Goal: Check status

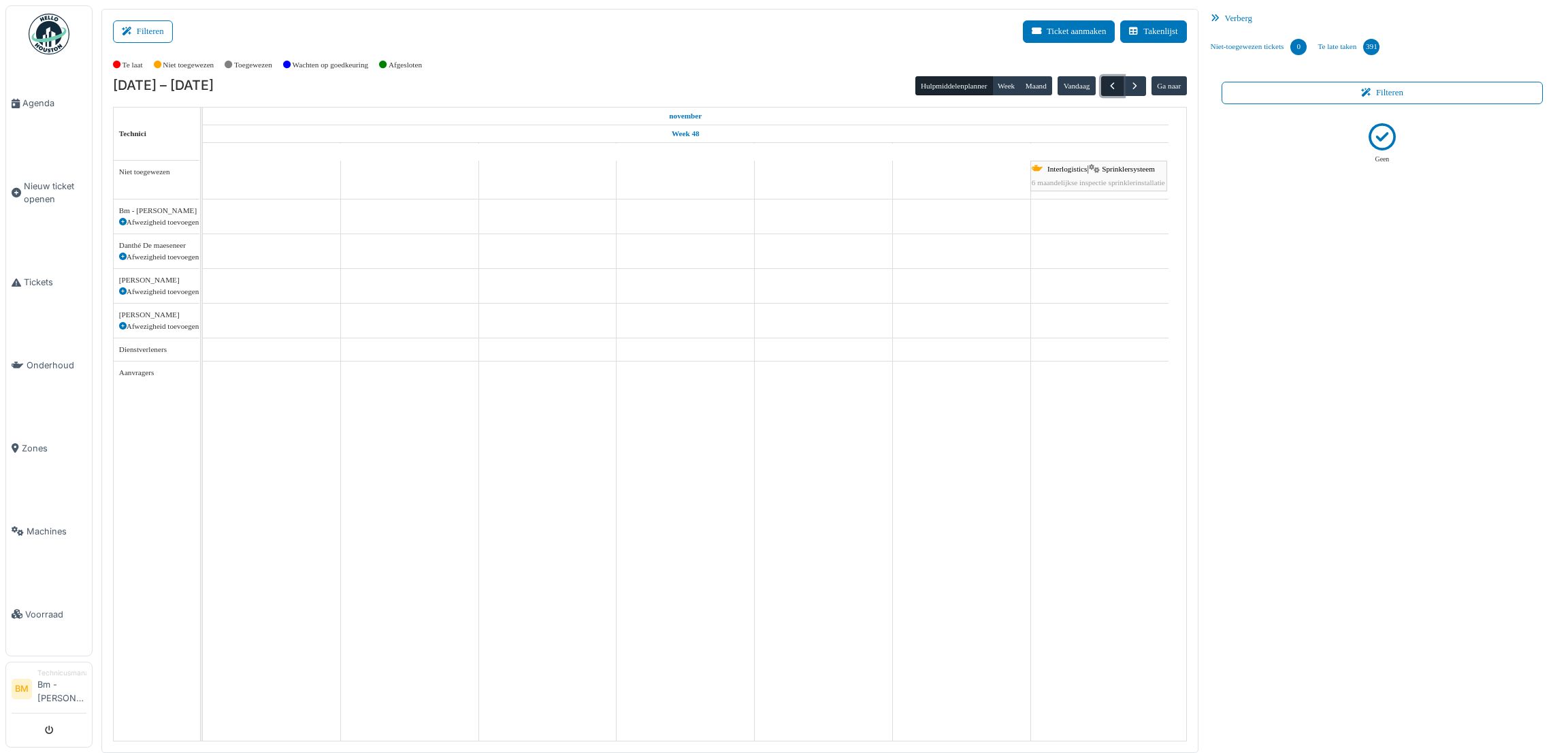
click at [1109, 88] on span "button" at bounding box center [1112, 86] width 12 height 12
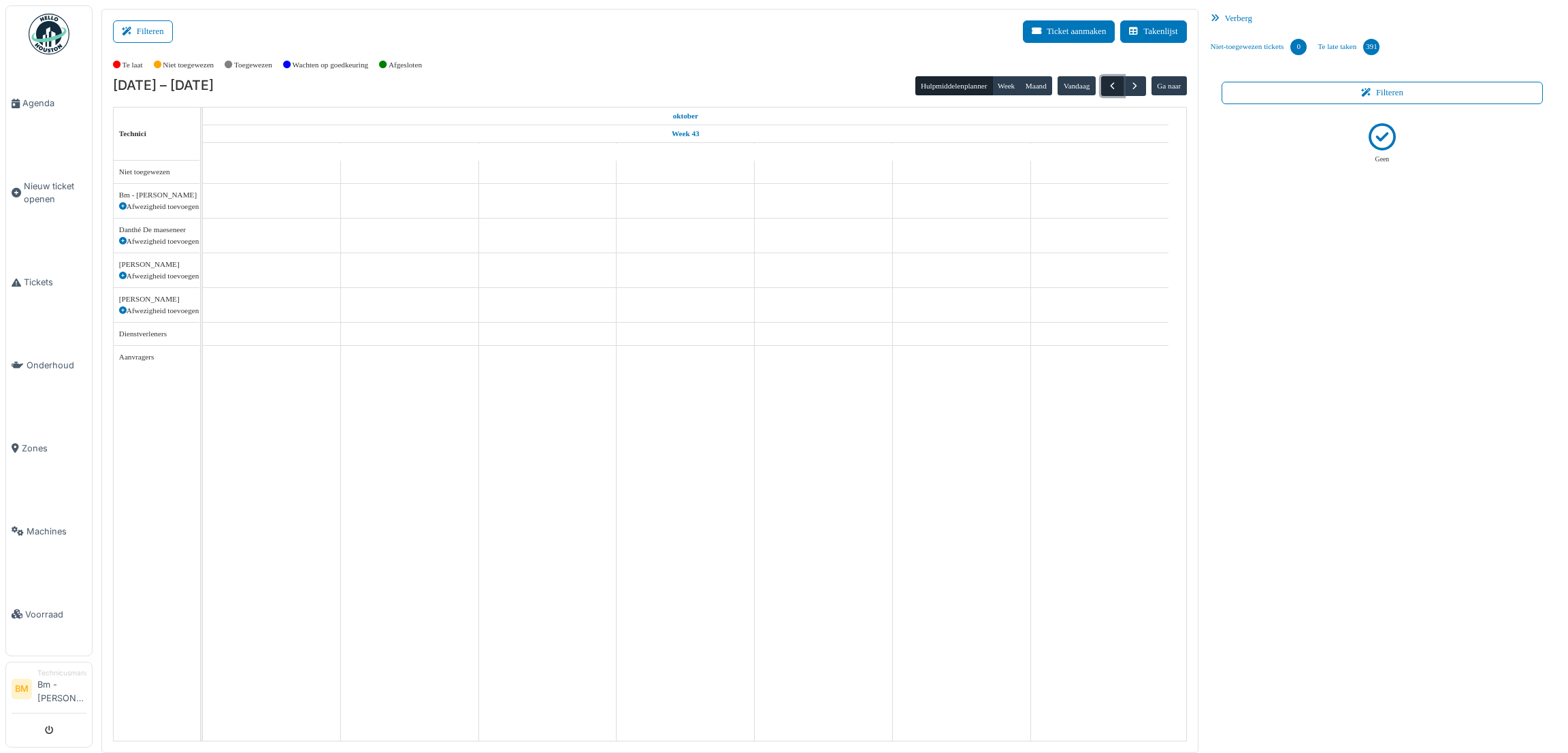
click at [1109, 88] on span "button" at bounding box center [1112, 86] width 12 height 12
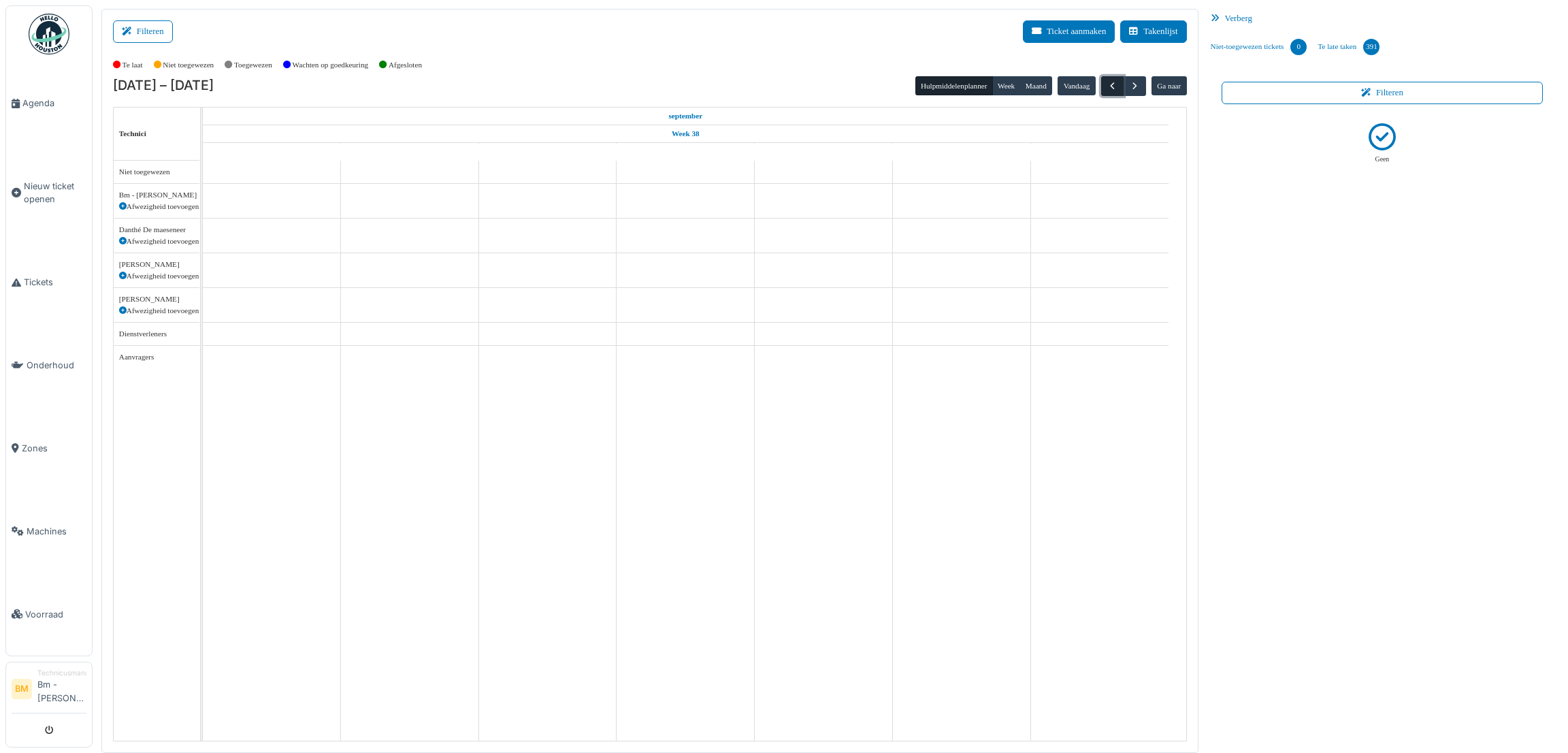
click at [1112, 83] on span "button" at bounding box center [1112, 86] width 12 height 12
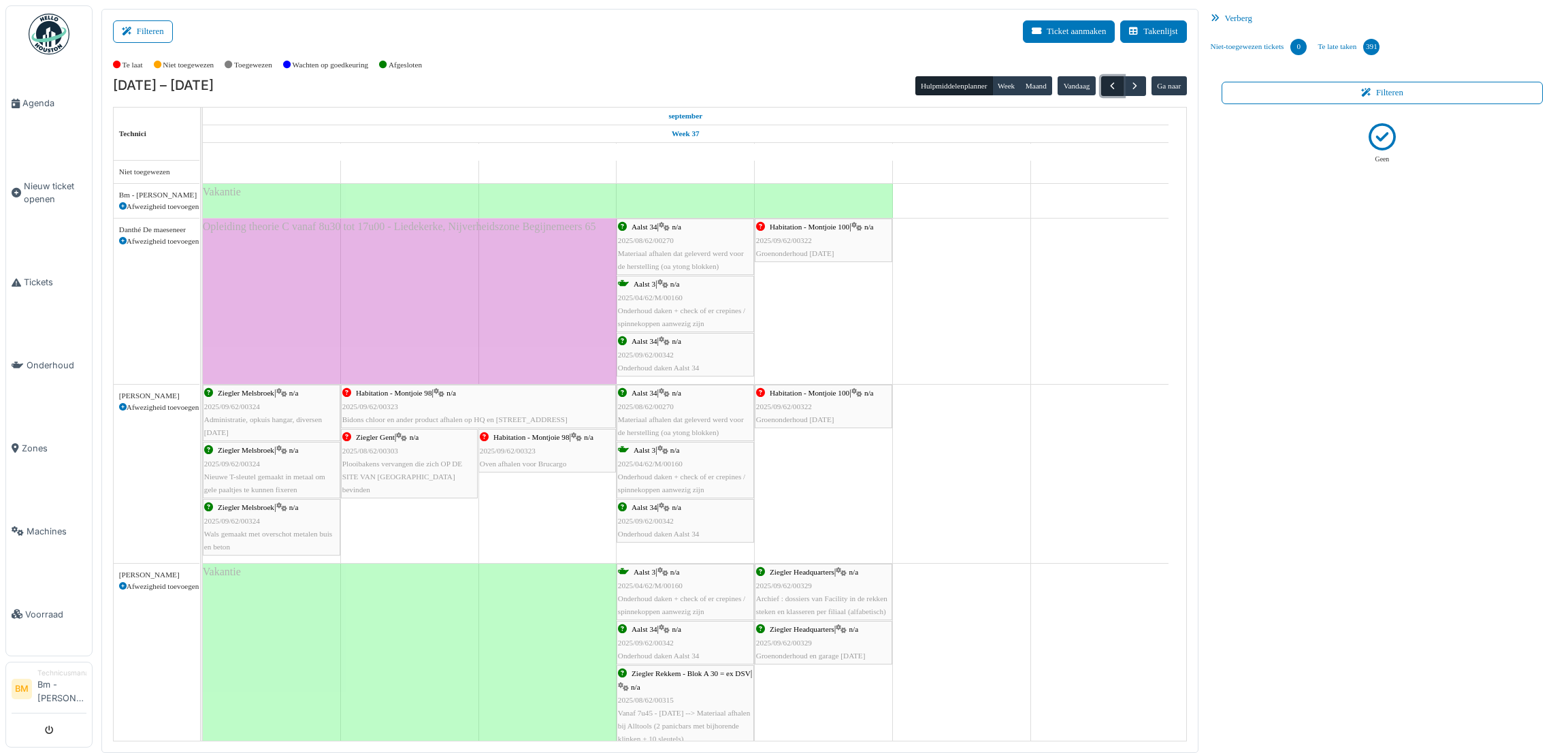
click at [1114, 85] on span "button" at bounding box center [1112, 86] width 12 height 12
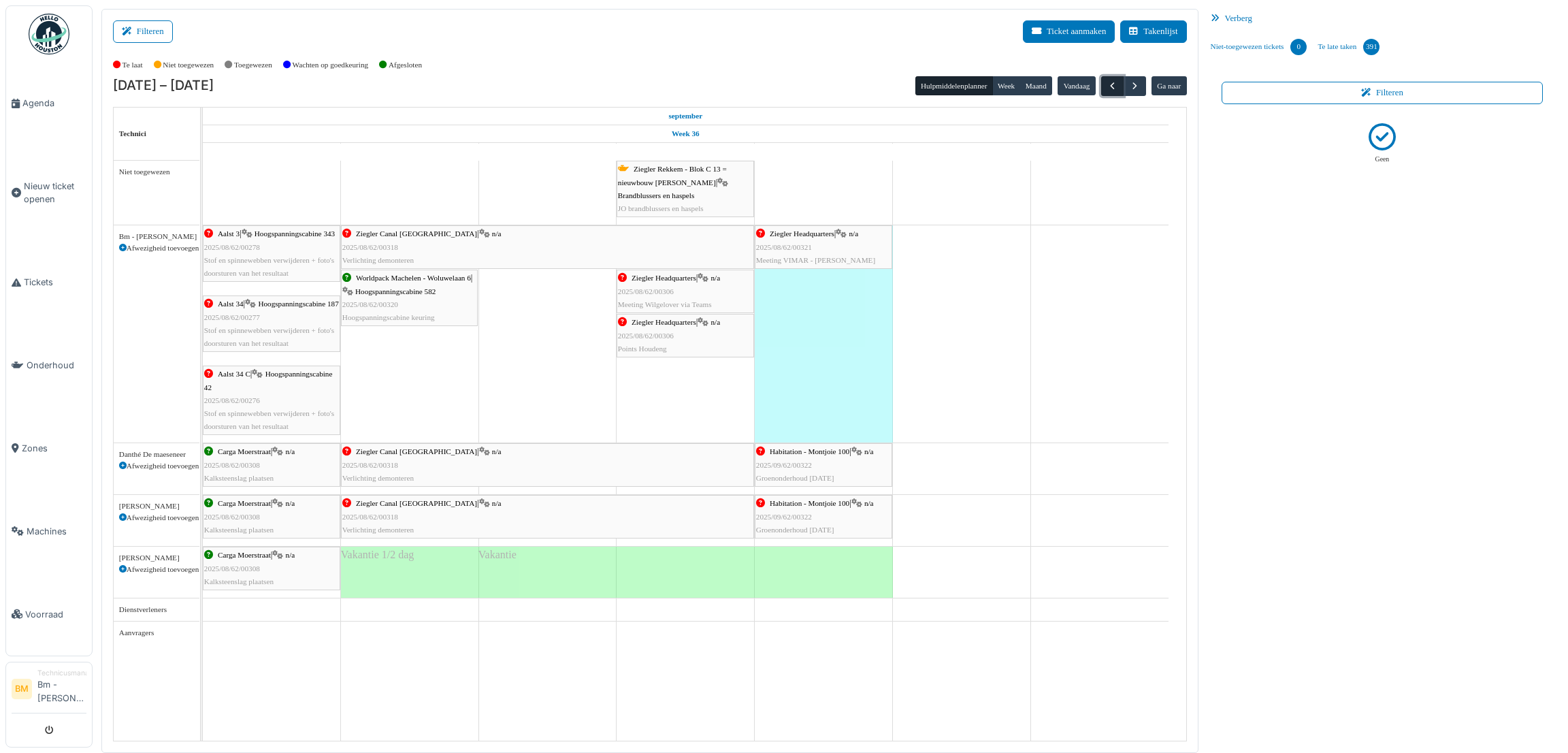
click at [1116, 86] on span "button" at bounding box center [1112, 86] width 12 height 12
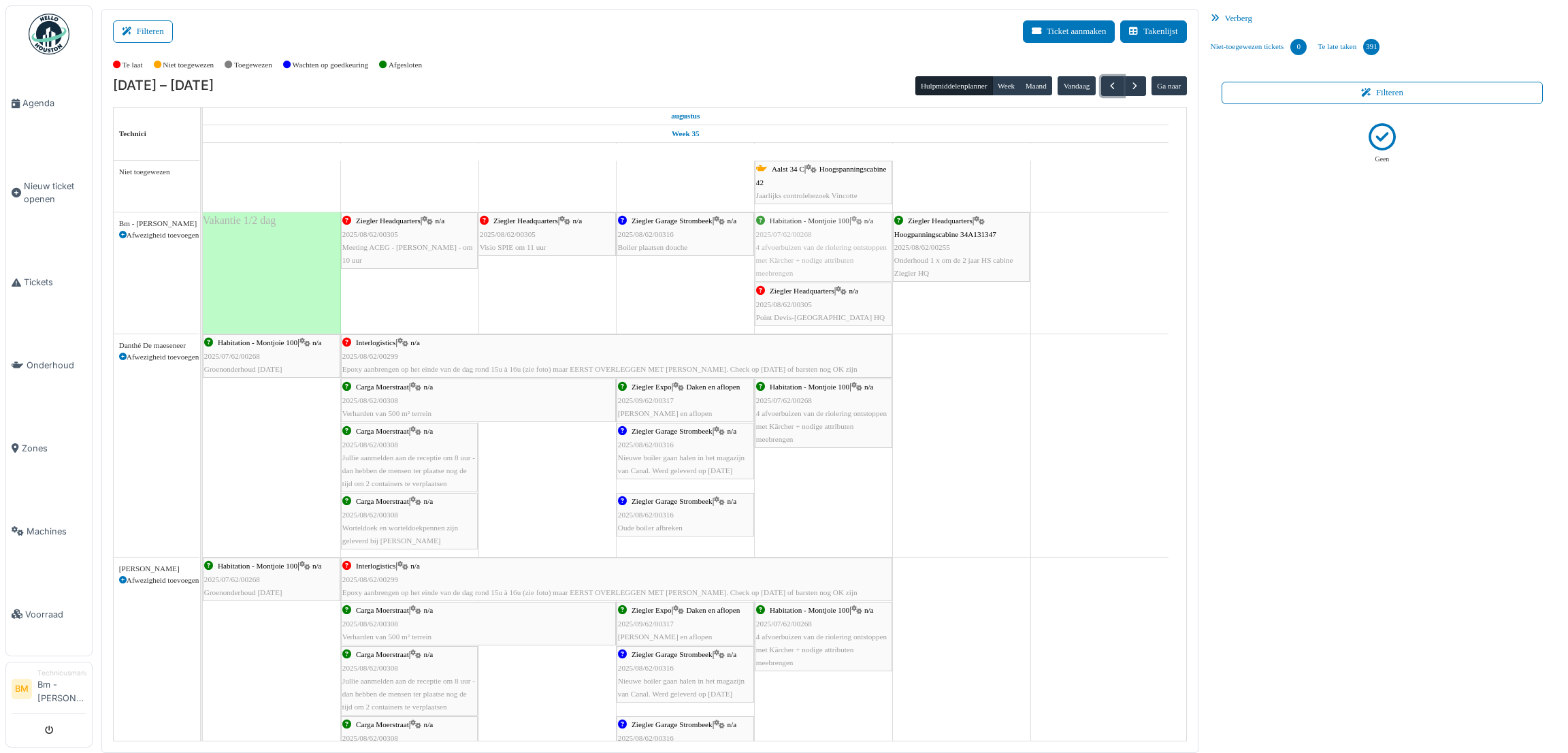
click at [203, 263] on div "Ziegler Headquarters | n/a 2025/08/62/00305 Meeting ACEG - Emilia OSTASZEWSKA -…" at bounding box center [203, 272] width 0 height 122
click at [850, 236] on div "Habitation - Montjoie 100 | n/a 2025/07/62/00268 4 afvoerbuizen van de riolerin…" at bounding box center [823, 247] width 135 height 66
click at [850, 236] on body "Agenda Nieuw ticket openen Tickets Onderhoud Zones Machines Voorraad BM Technic…" at bounding box center [784, 376] width 1568 height 753
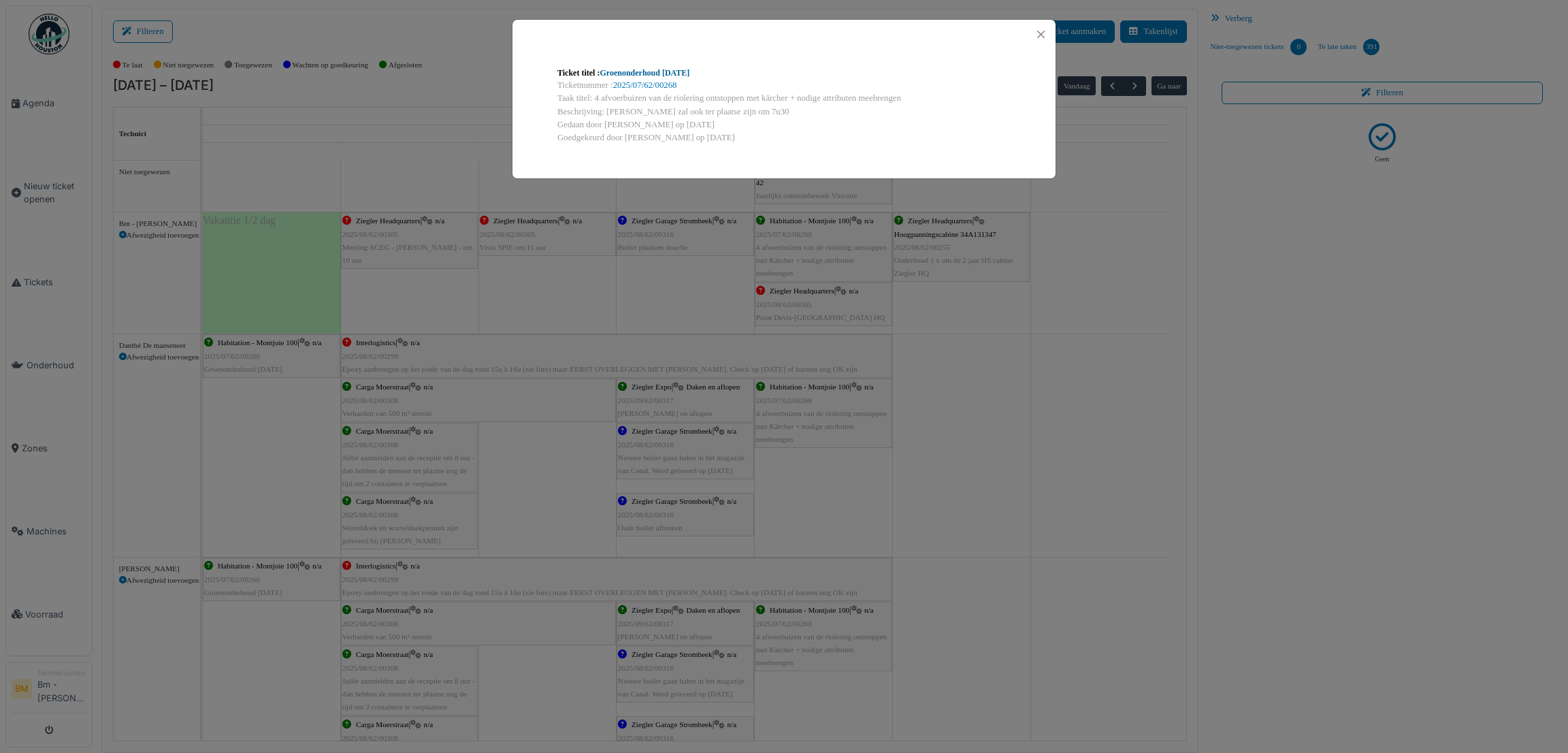
click at [689, 74] on link "Groenonderhoud augustus 2025" at bounding box center [644, 73] width 90 height 10
click at [1044, 34] on button "Close" at bounding box center [1040, 34] width 19 height 19
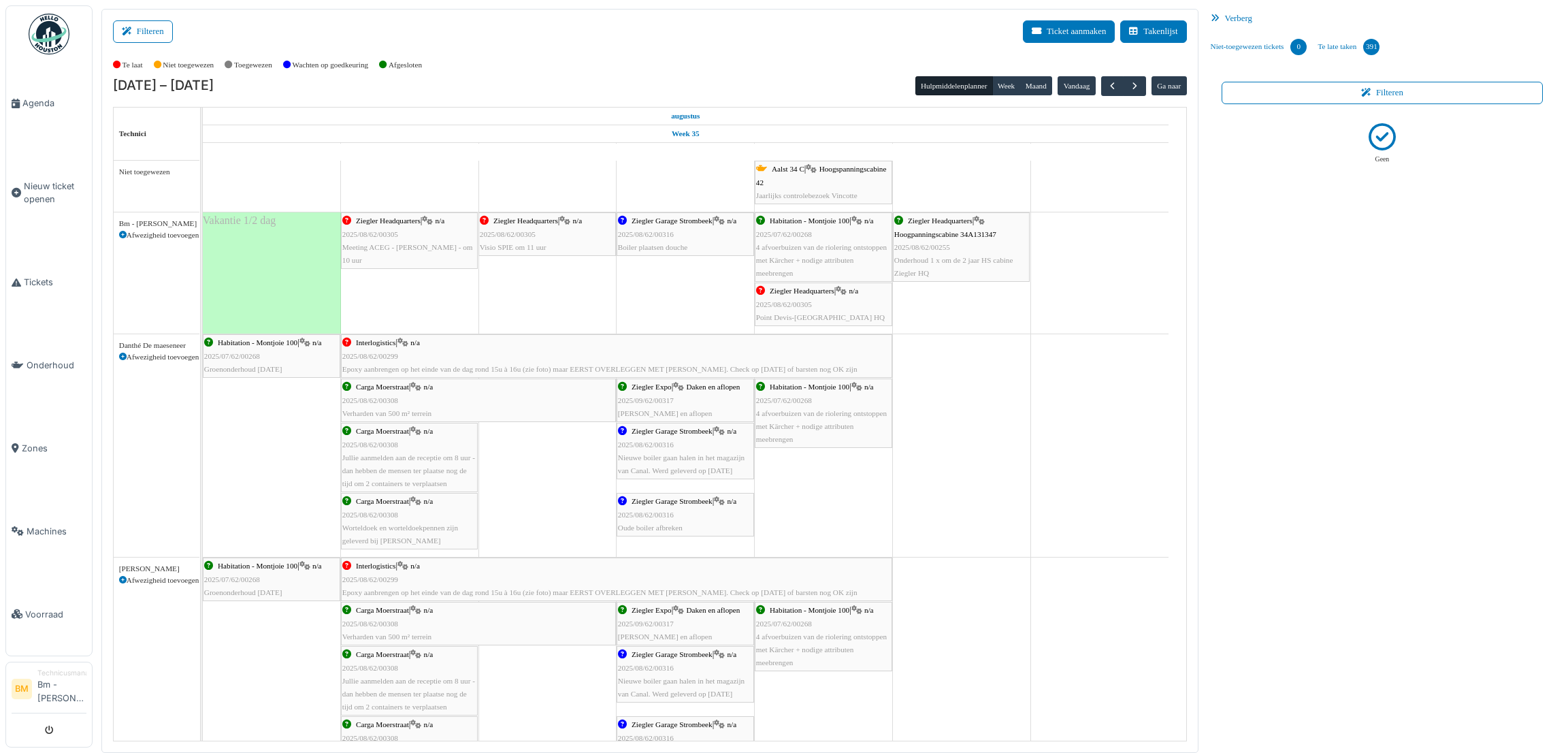
click at [1241, 303] on div "Geen" at bounding box center [1382, 420] width 333 height 622
